Goal: Information Seeking & Learning: Learn about a topic

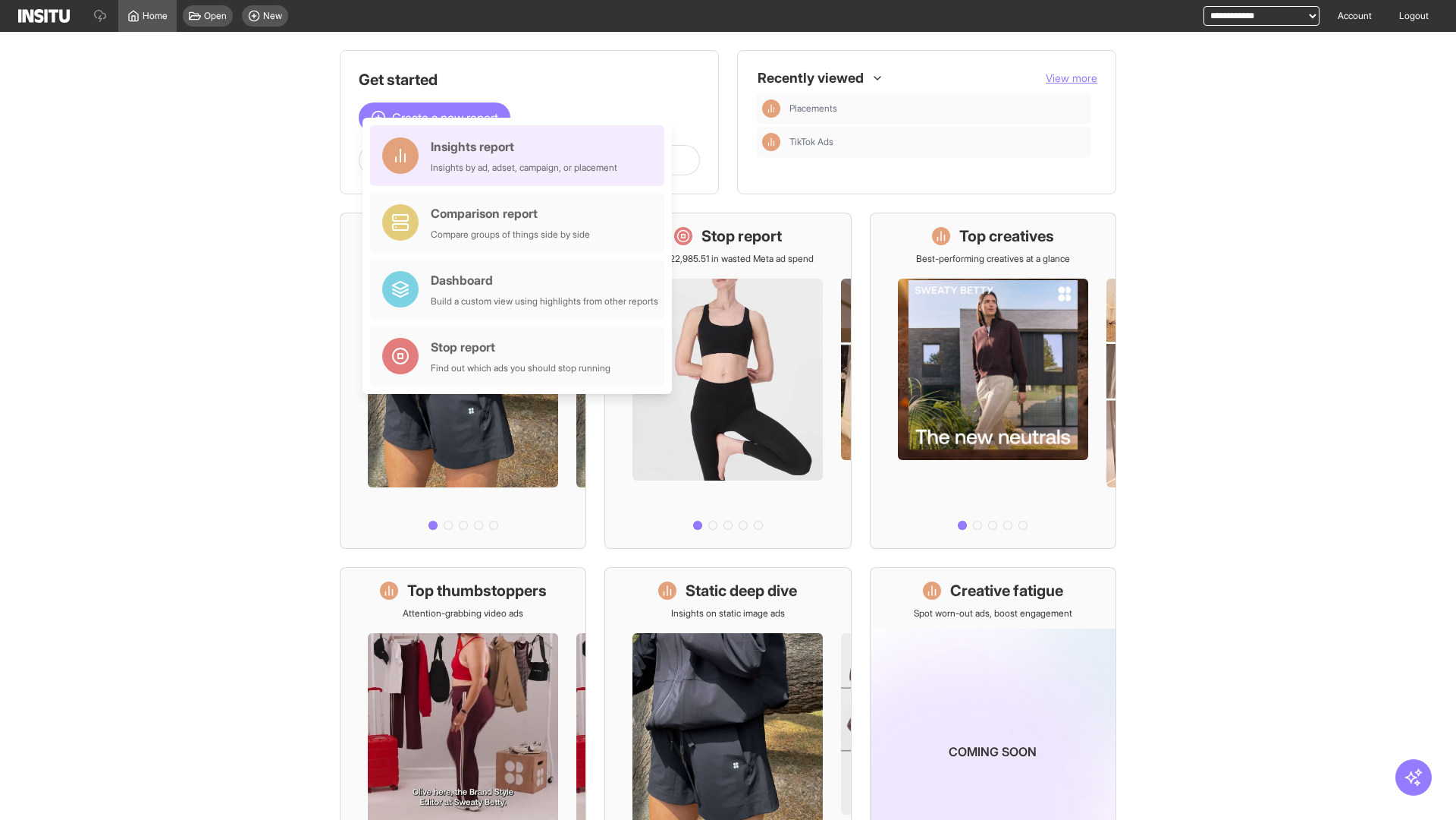
click at [521, 156] on div "Insights report Insights by ad, adset, campaign, or placement" at bounding box center [523, 156] width 186 height 37
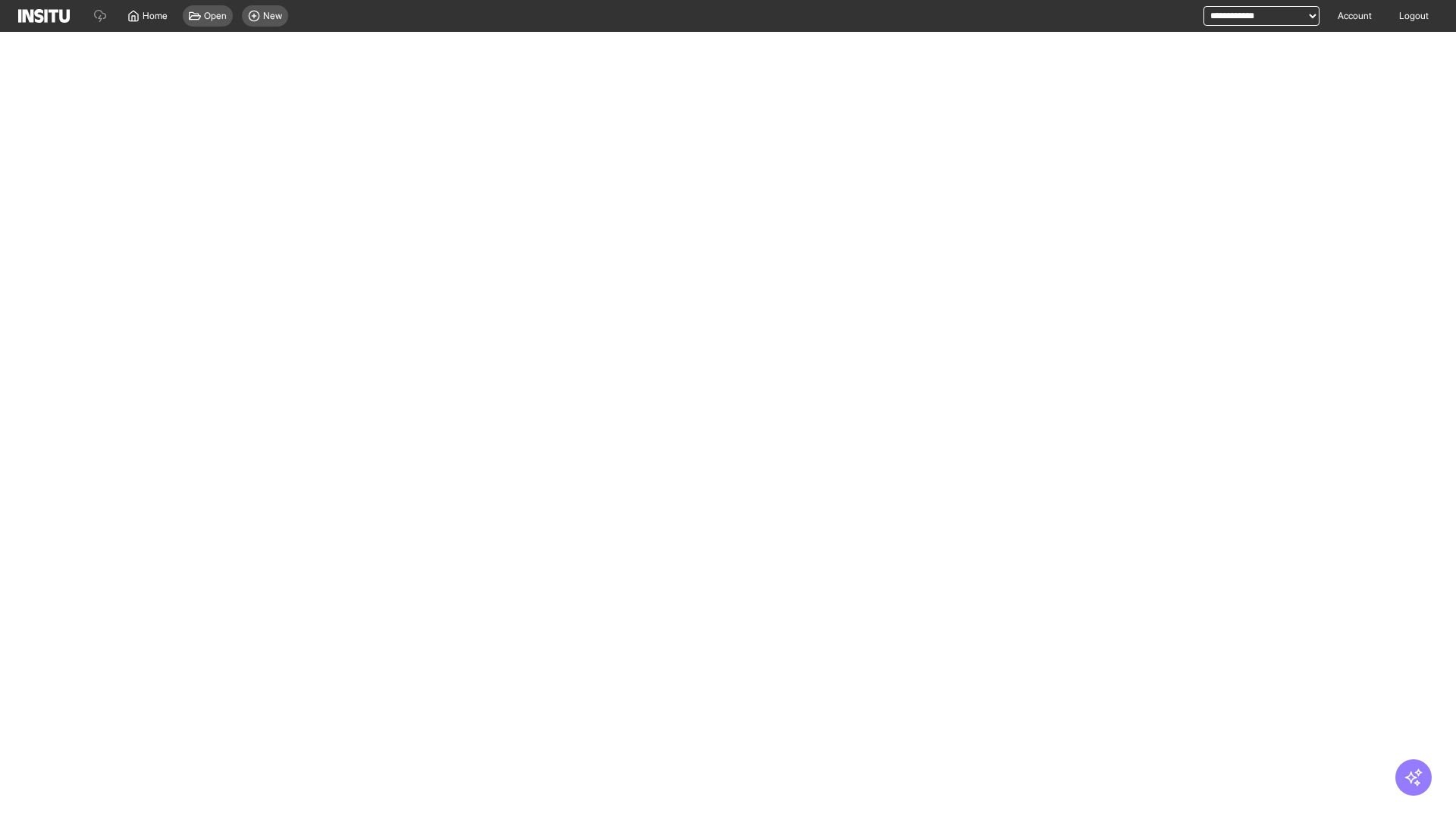
select select "**"
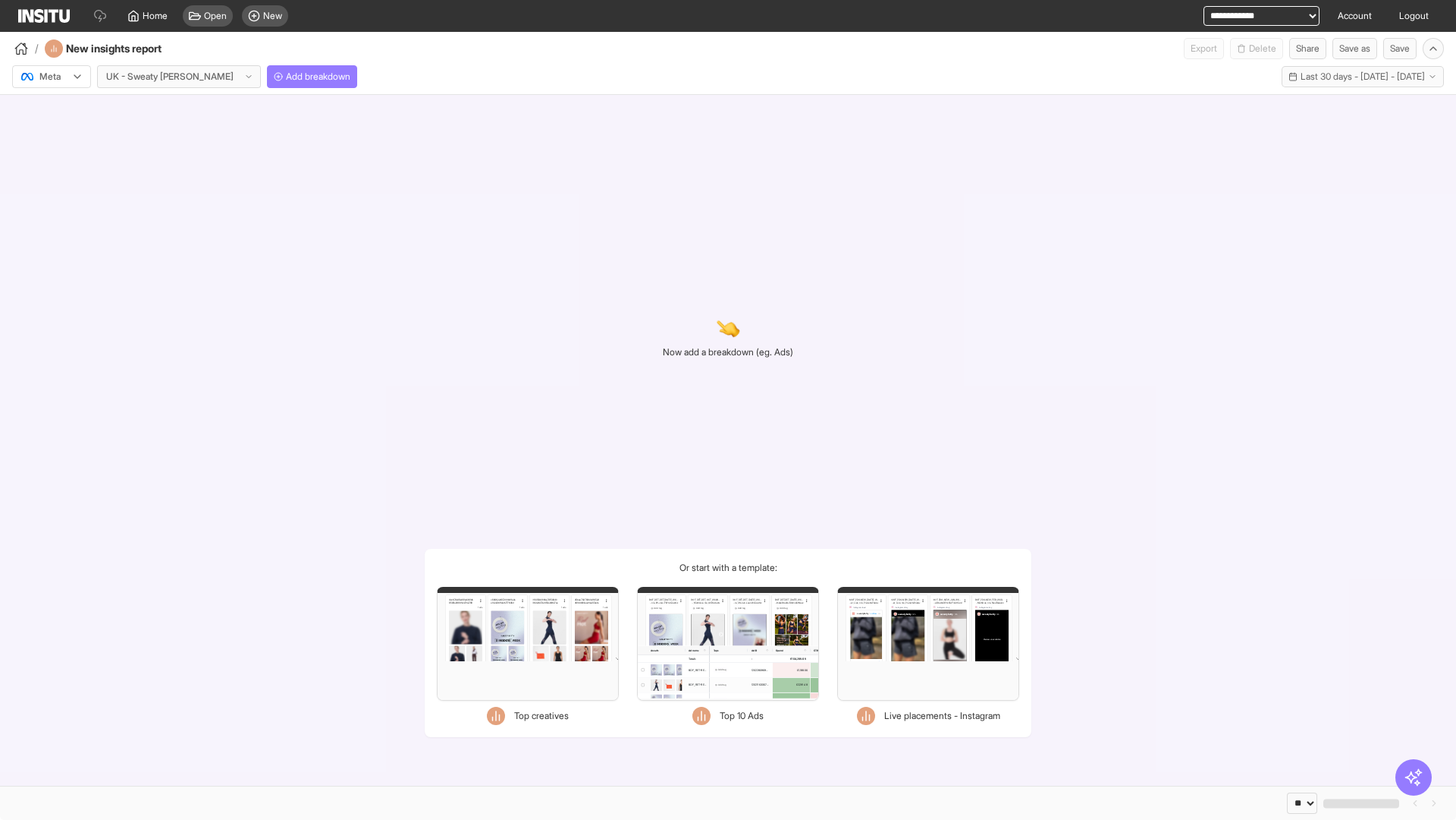
click at [51, 77] on div at bounding box center [41, 77] width 42 height 15
click at [50, 109] on span "Meta" at bounding box center [50, 109] width 20 height 14
